Goal: Task Accomplishment & Management: Manage account settings

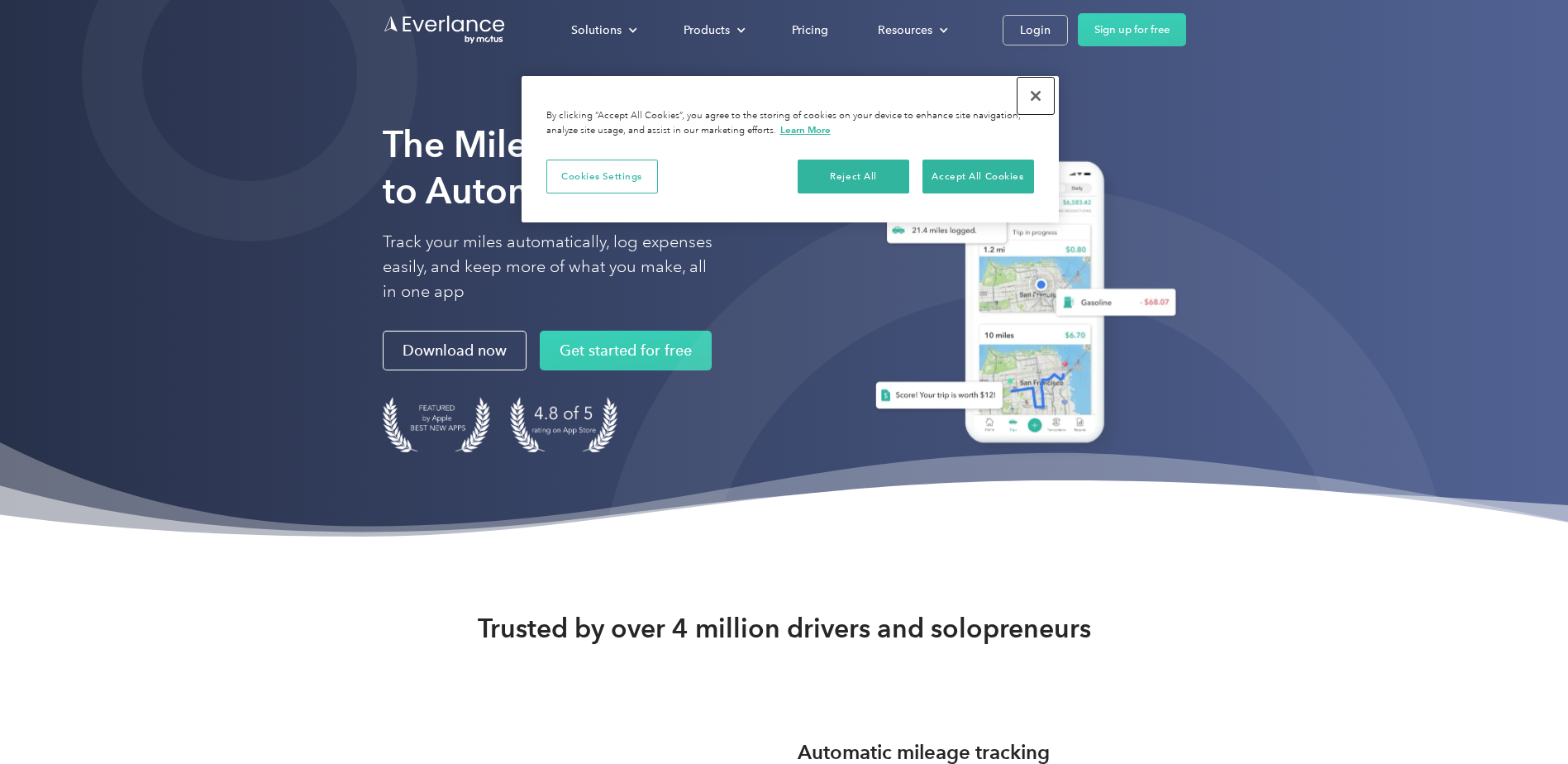
click at [1039, 96] on button "Close" at bounding box center [1035, 95] width 36 height 36
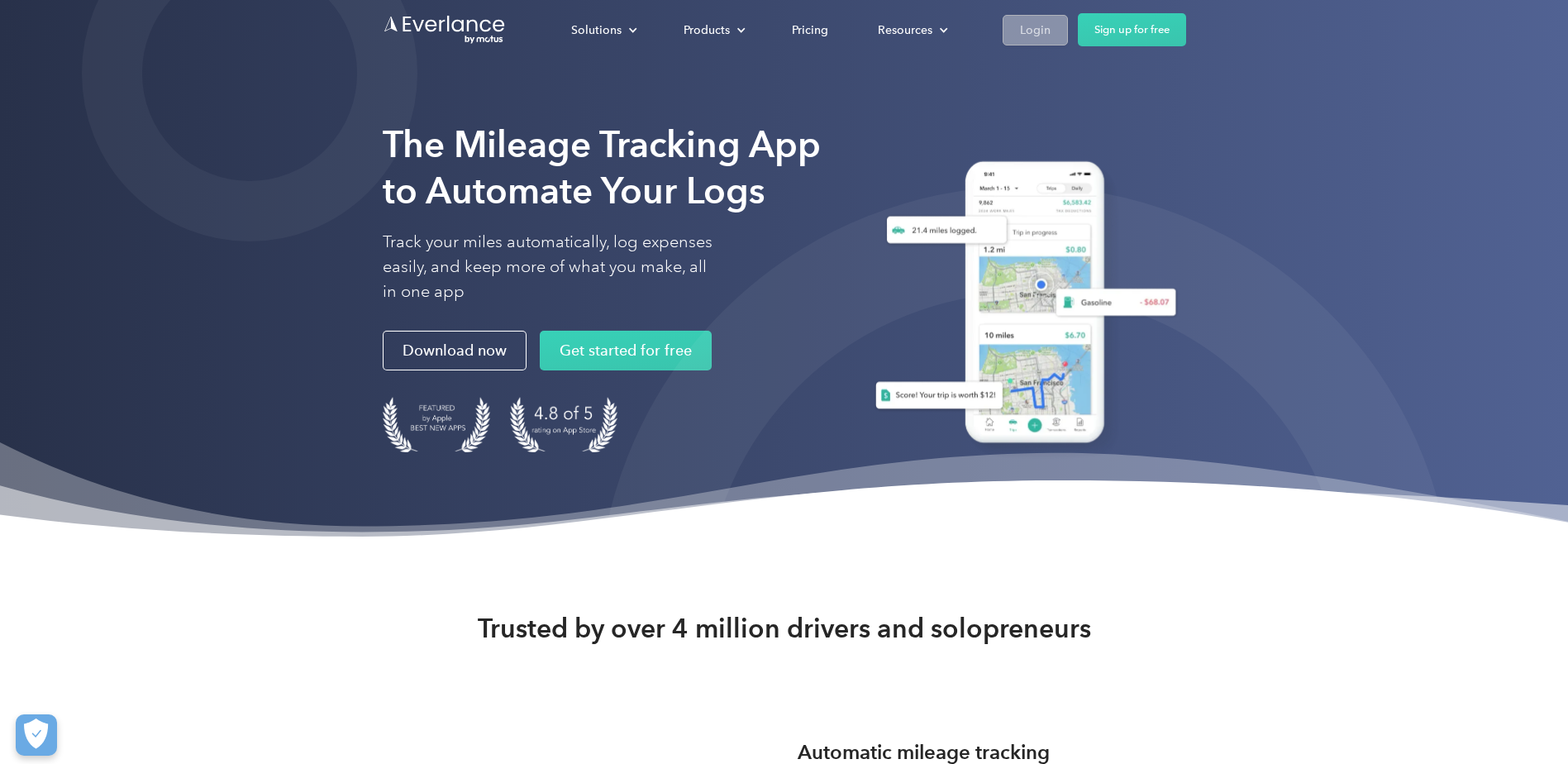
click at [1033, 30] on div "Login" at bounding box center [1034, 30] width 31 height 21
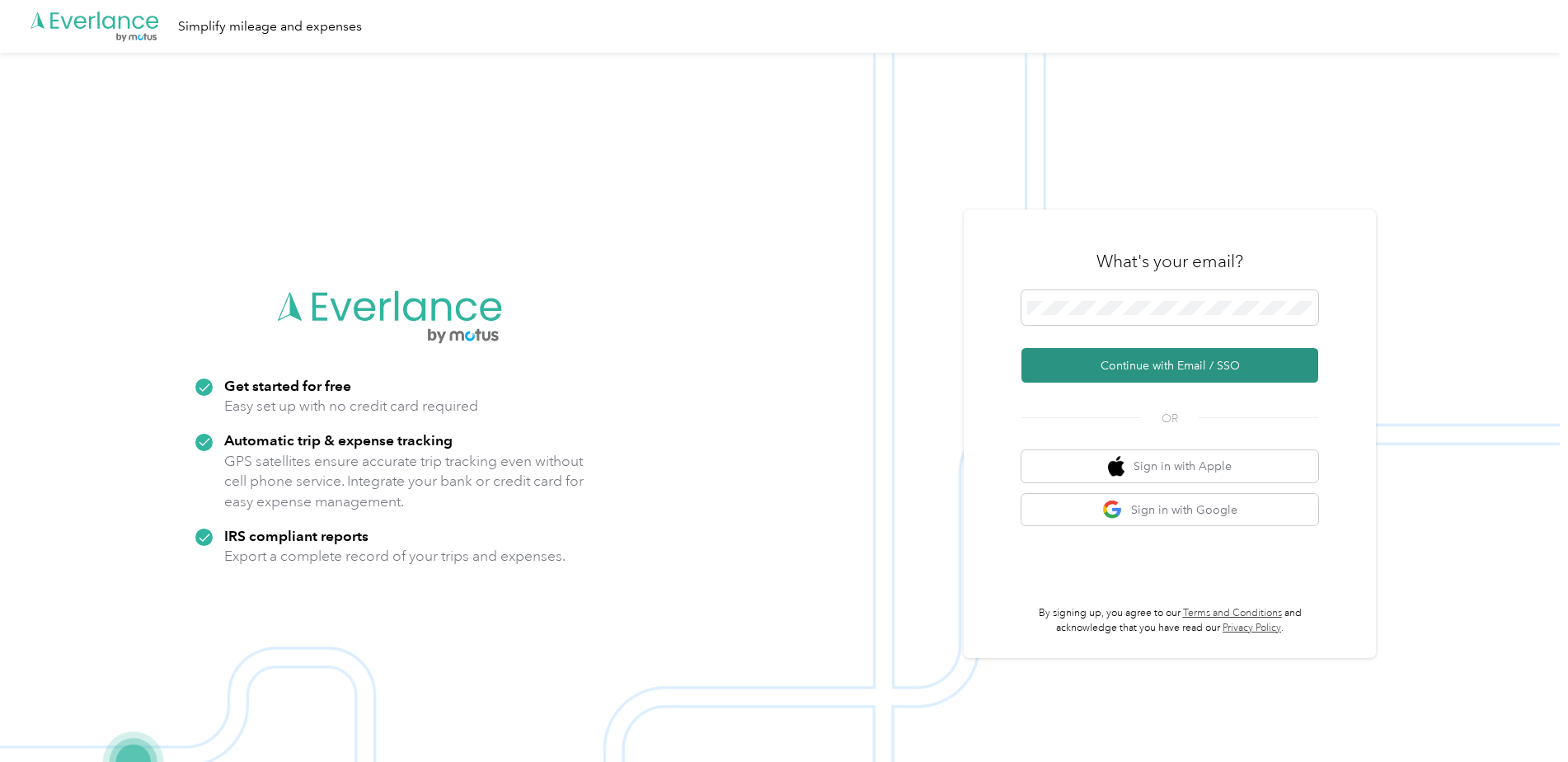
click at [1203, 359] on button "Continue with Email / SSO" at bounding box center [1170, 365] width 297 height 34
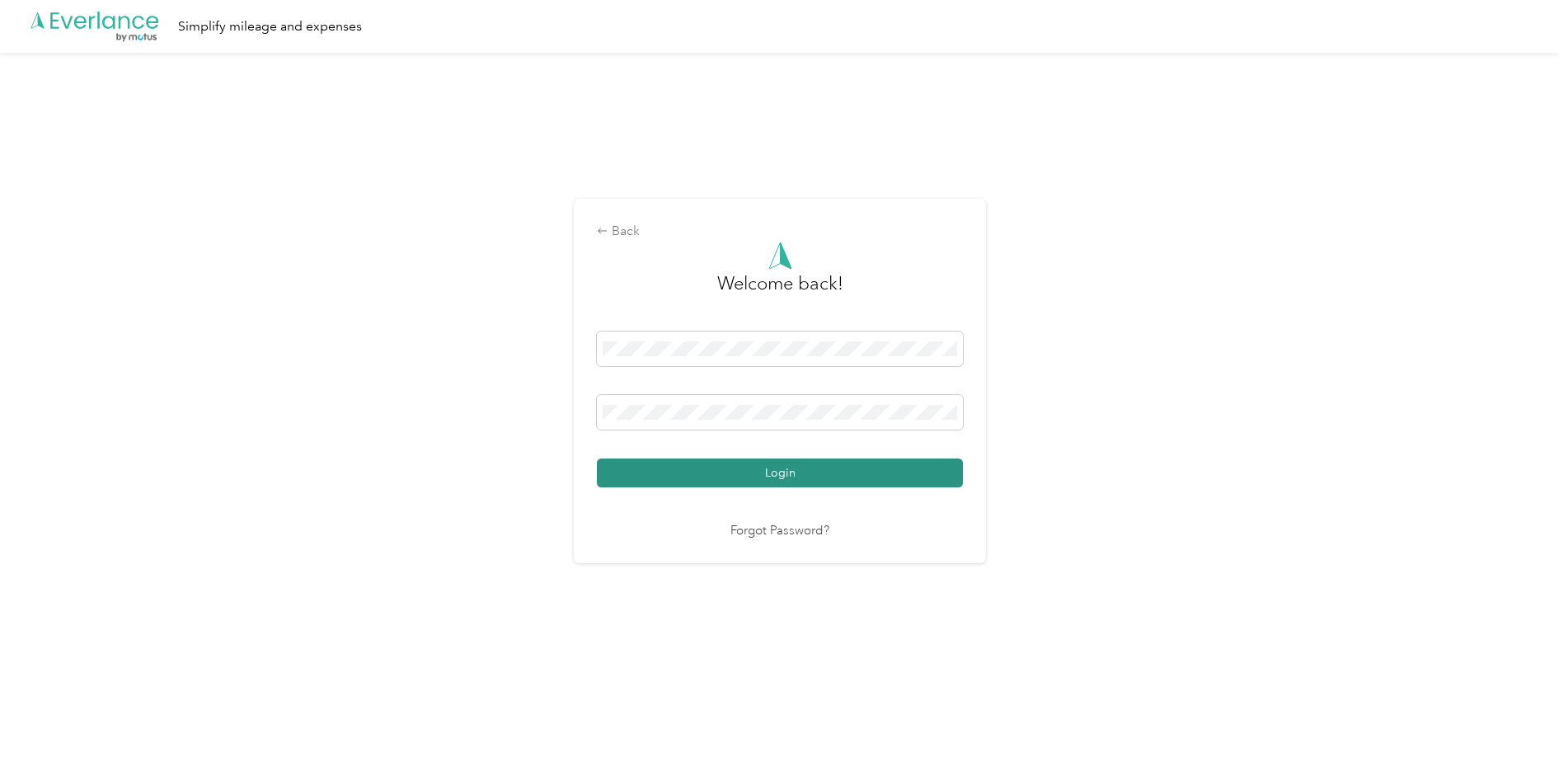
click at [929, 468] on button "Login" at bounding box center [780, 473] width 366 height 29
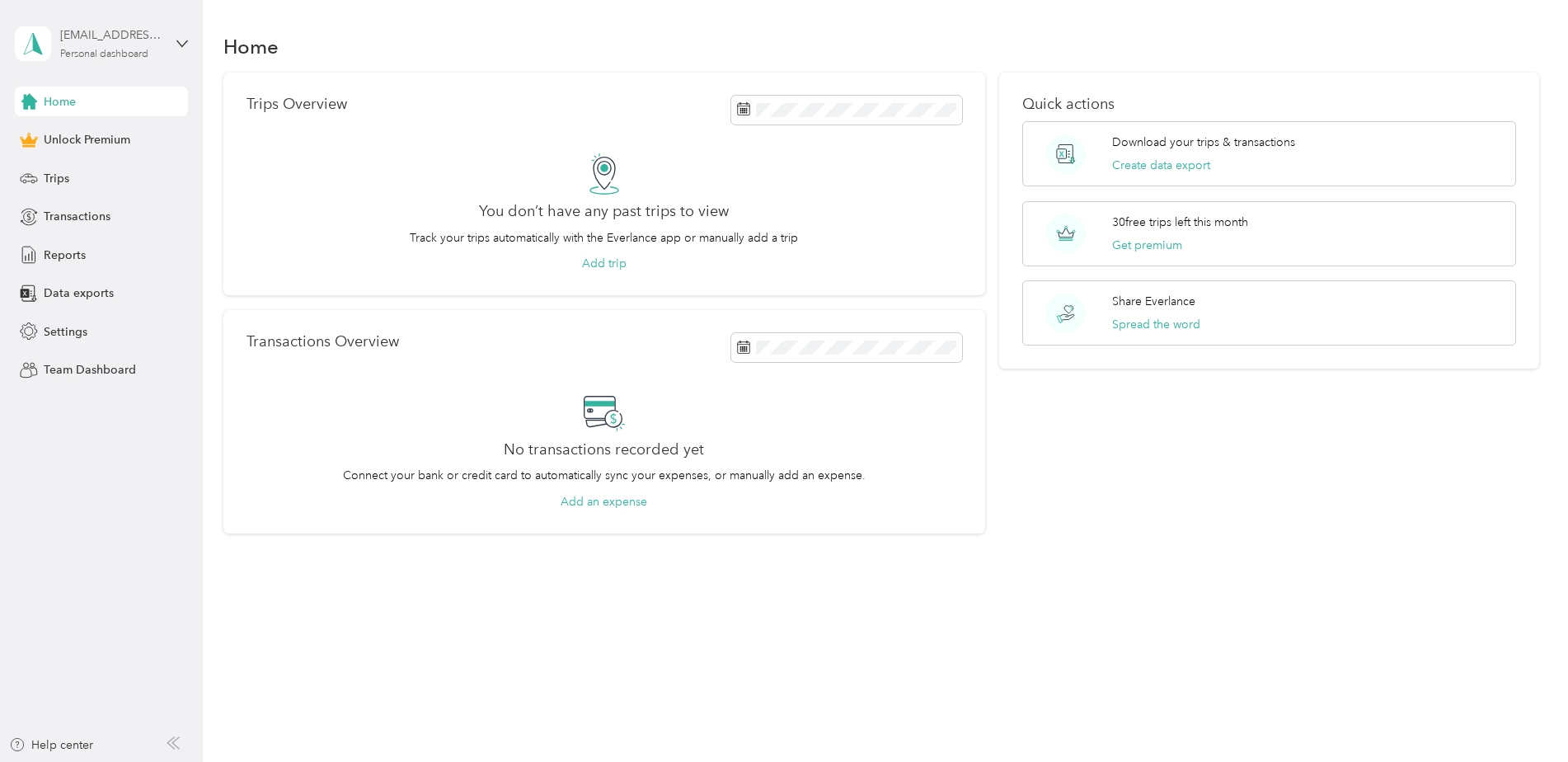
click at [116, 37] on div "[EMAIL_ADDRESS][PERSON_NAME][DOMAIN_NAME]" at bounding box center [112, 34] width 103 height 18
click at [374, 33] on div "Home" at bounding box center [881, 46] width 1317 height 34
click at [66, 329] on span "Settings" at bounding box center [65, 331] width 44 height 18
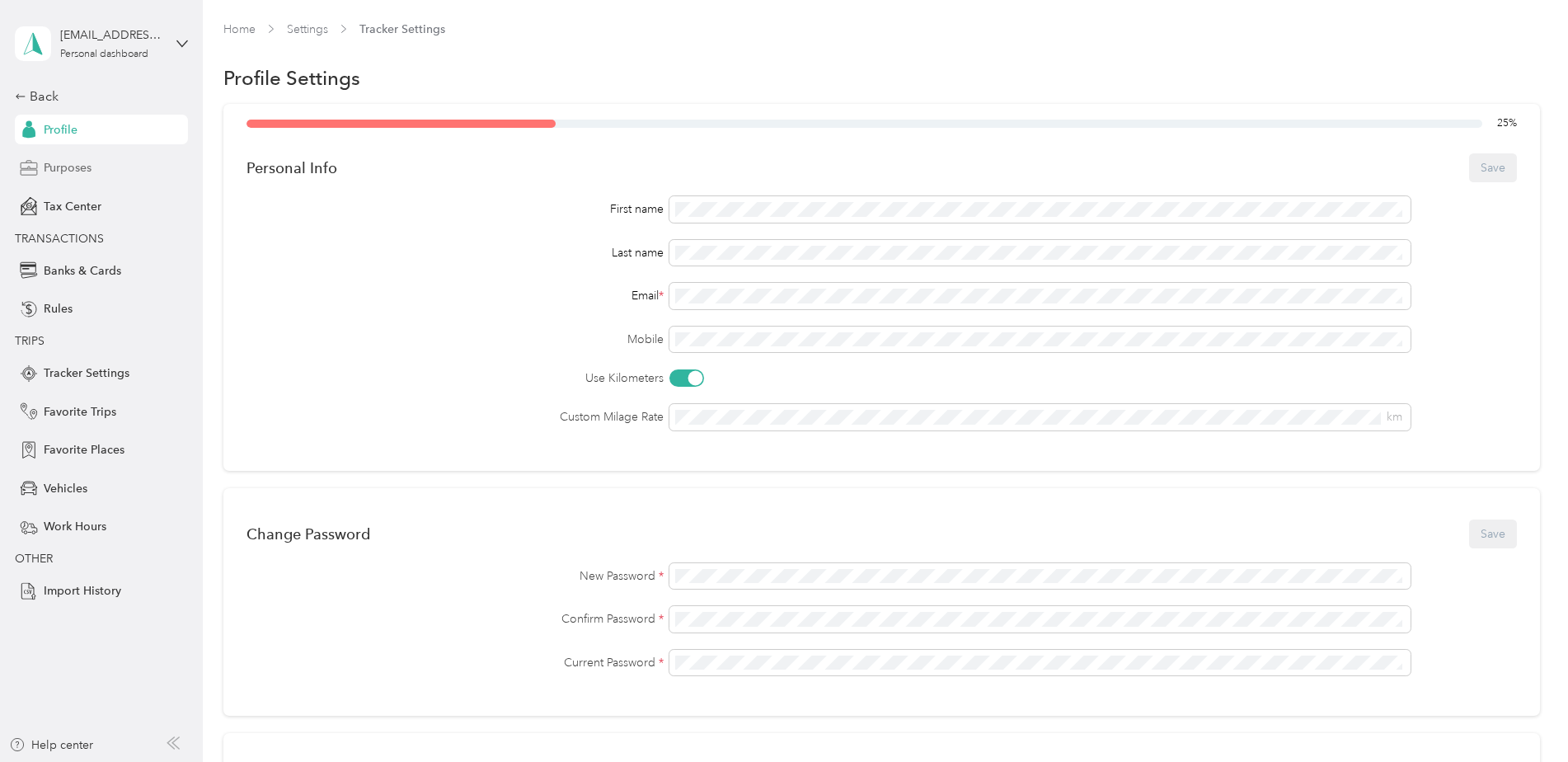
click at [76, 160] on span "Purposes" at bounding box center [67, 167] width 47 height 18
